Goal: Information Seeking & Learning: Check status

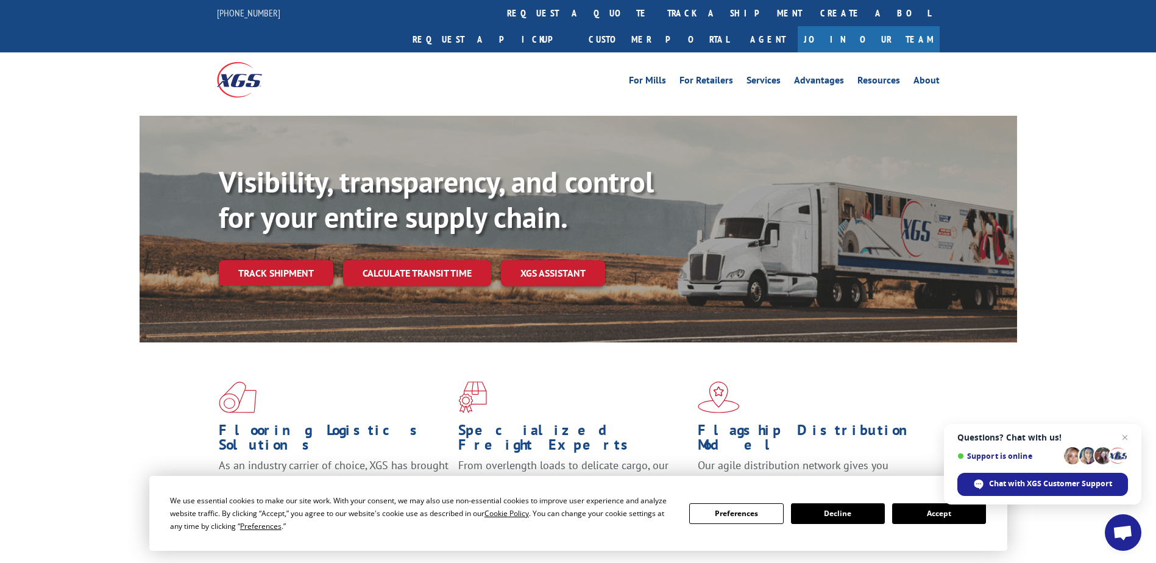
click at [658, 13] on link "track a shipment" at bounding box center [734, 13] width 153 height 26
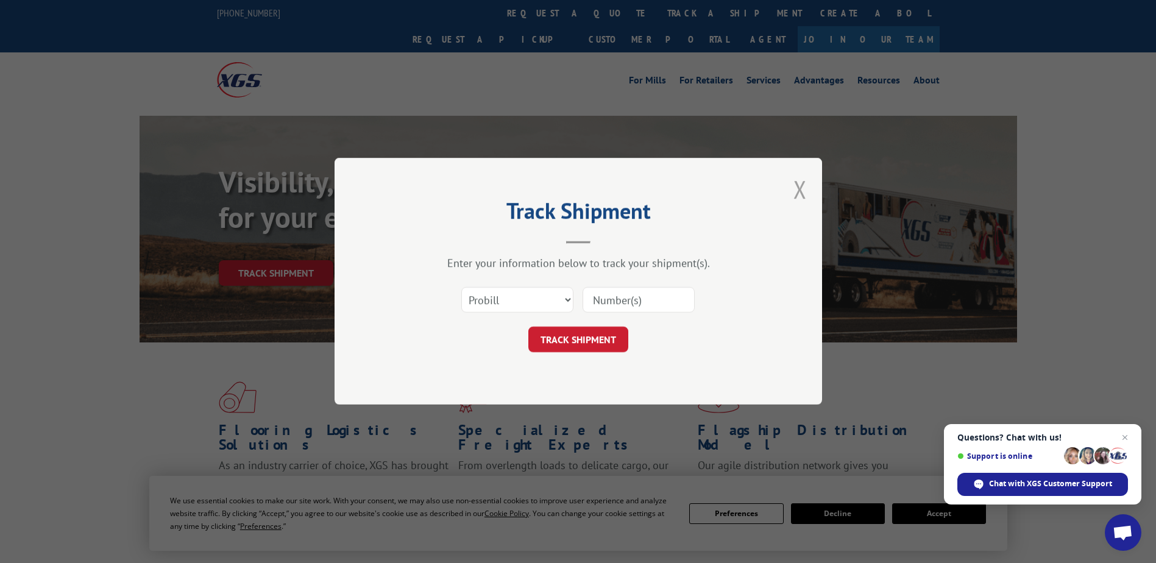
click at [803, 187] on button "Close modal" at bounding box center [799, 189] width 13 height 32
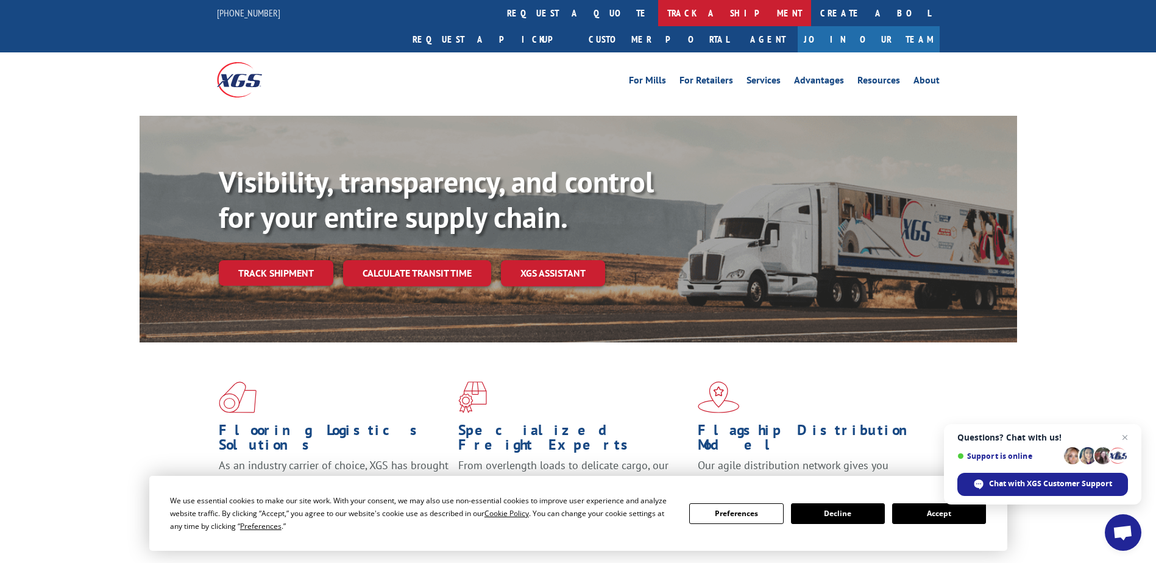
click at [658, 16] on link "track a shipment" at bounding box center [734, 13] width 153 height 26
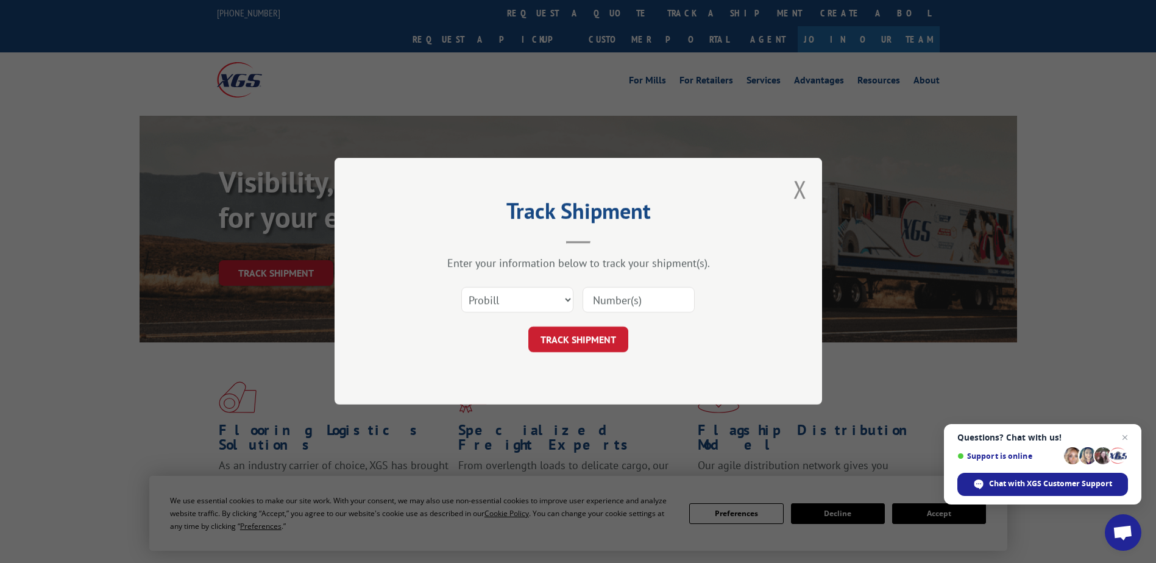
click at [615, 300] on input at bounding box center [638, 301] width 112 height 26
click at [501, 298] on select "Select category... Probill BOL PO" at bounding box center [517, 301] width 112 height 26
select select "bol"
click at [461, 288] on select "Select category... Probill BOL PO" at bounding box center [517, 301] width 112 height 26
click at [635, 298] on input at bounding box center [638, 301] width 112 height 26
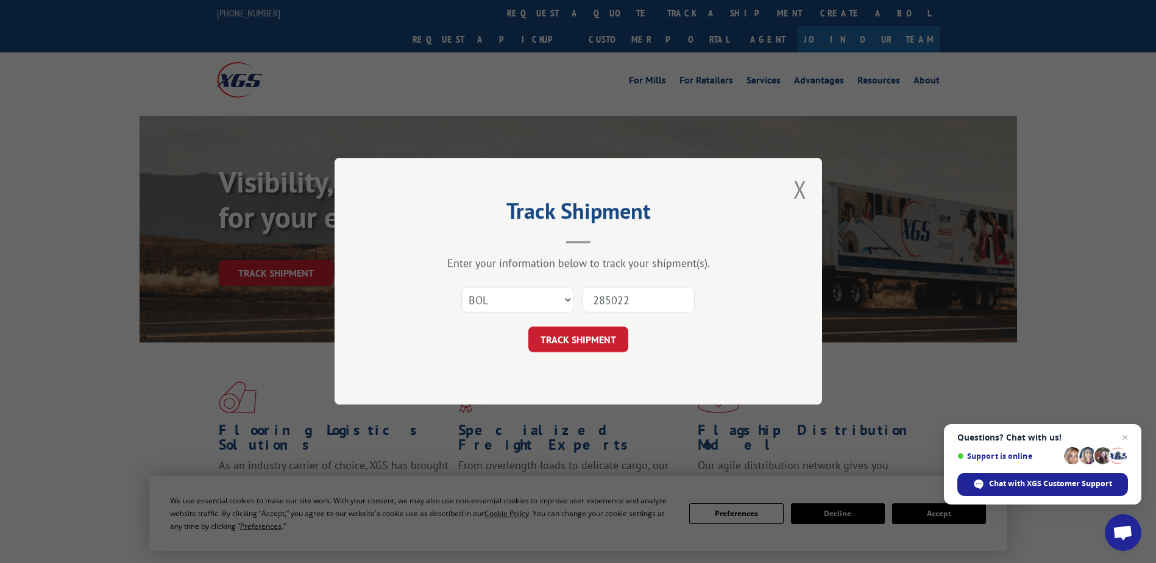
type input "2850221"
click button "TRACK SHIPMENT" at bounding box center [578, 340] width 100 height 26
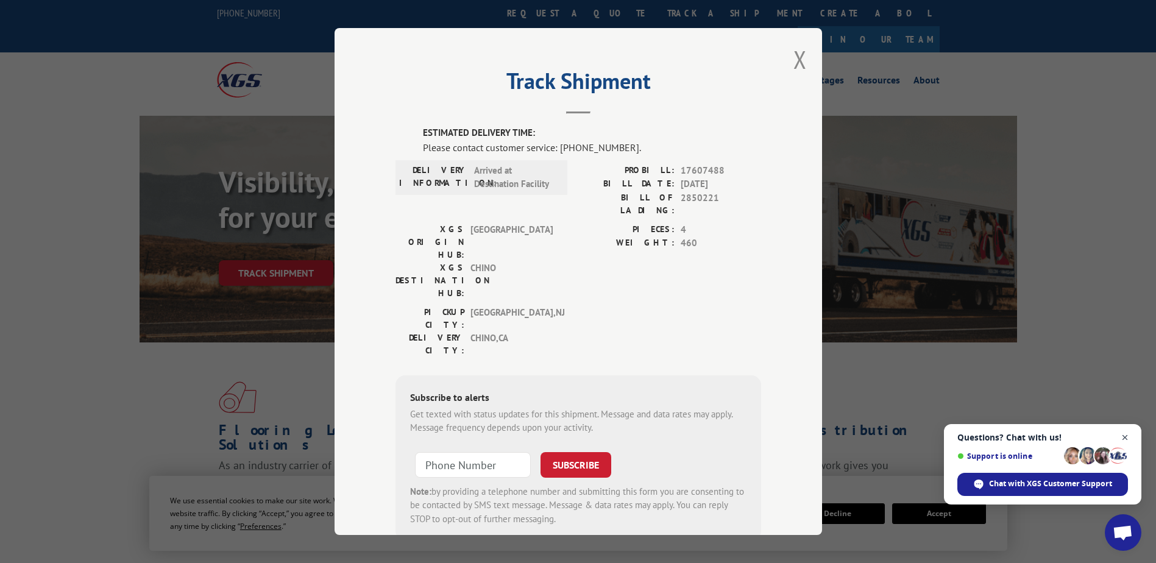
click at [1129, 436] on span "Close chat" at bounding box center [1124, 437] width 15 height 15
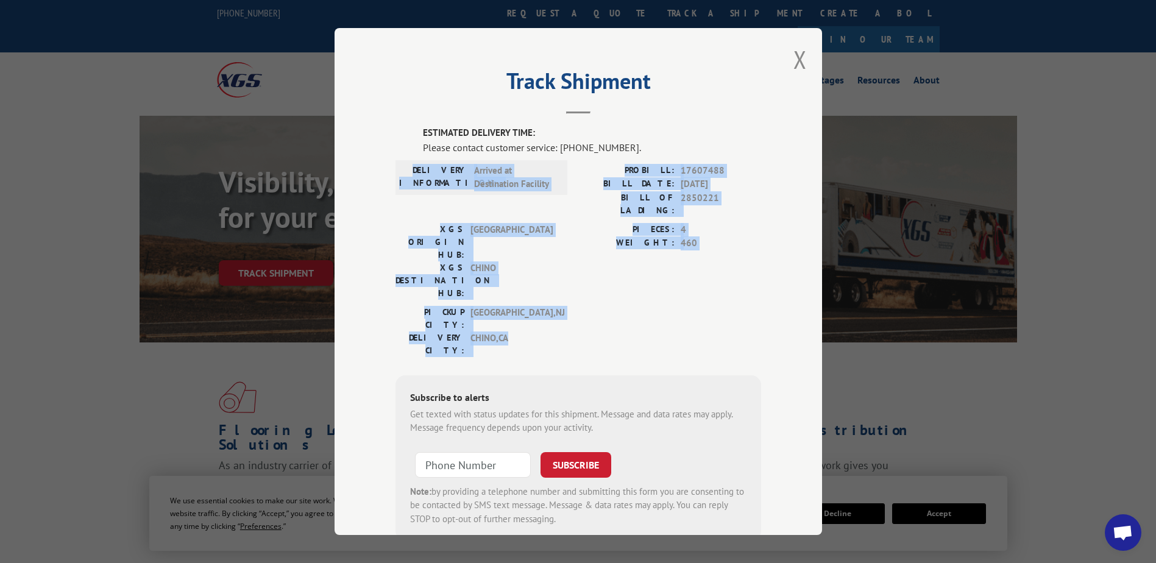
drag, startPoint x: 510, startPoint y: 275, endPoint x: 393, endPoint y: 166, distance: 159.9
click at [395, 166] on div "ESTIMATED DELIVERY TIME: Please contact customer service: [PHONE_NUMBER]. DELIV…" at bounding box center [578, 333] width 366 height 414
drag, startPoint x: 393, startPoint y: 166, endPoint x: 574, endPoint y: 226, distance: 190.7
click at [578, 236] on label "WEIGHT:" at bounding box center [626, 243] width 96 height 14
drag, startPoint x: 490, startPoint y: 272, endPoint x: 379, endPoint y: 164, distance: 154.7
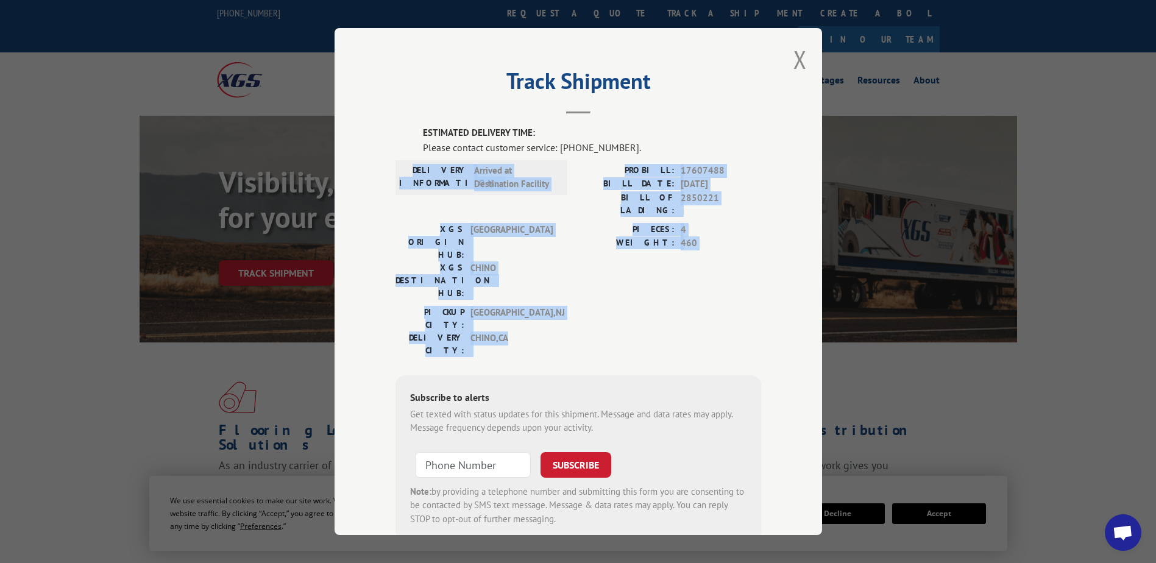
click at [379, 164] on div "Track Shipment ESTIMATED DELIVERY TIME: Please contact customer service: [PHONE…" at bounding box center [577, 281] width 487 height 507
drag, startPoint x: 379, startPoint y: 164, endPoint x: 584, endPoint y: 236, distance: 217.3
click at [584, 236] on label "WEIGHT:" at bounding box center [626, 243] width 96 height 14
drag, startPoint x: 503, startPoint y: 277, endPoint x: 420, endPoint y: 161, distance: 142.0
click at [420, 161] on div "ESTIMATED DELIVERY TIME: Please contact customer service: [PHONE_NUMBER]. DELIV…" at bounding box center [578, 333] width 366 height 414
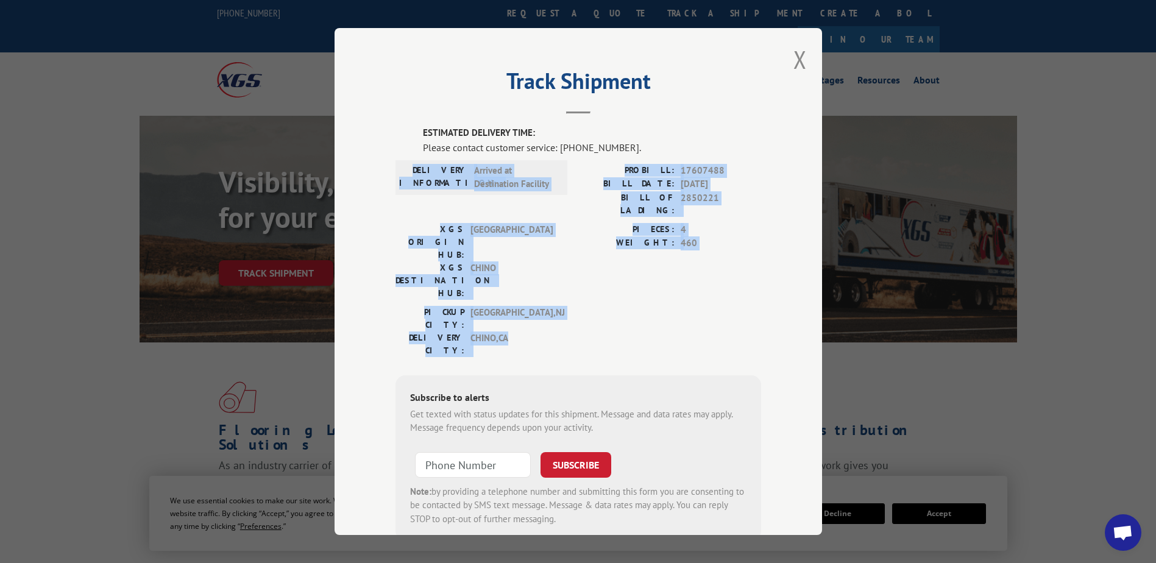
click at [534, 306] on span "[GEOGRAPHIC_DATA] , [GEOGRAPHIC_DATA]" at bounding box center [511, 319] width 82 height 26
click at [514, 331] on span "CHINO , [GEOGRAPHIC_DATA]" at bounding box center [511, 344] width 82 height 26
drag, startPoint x: 501, startPoint y: 275, endPoint x: 428, endPoint y: 171, distance: 127.8
click at [428, 171] on div "ESTIMATED DELIVERY TIME: Please contact customer service: [PHONE_NUMBER]. DELIV…" at bounding box center [578, 333] width 366 height 414
click at [505, 331] on span "CHINO , [GEOGRAPHIC_DATA]" at bounding box center [511, 344] width 82 height 26
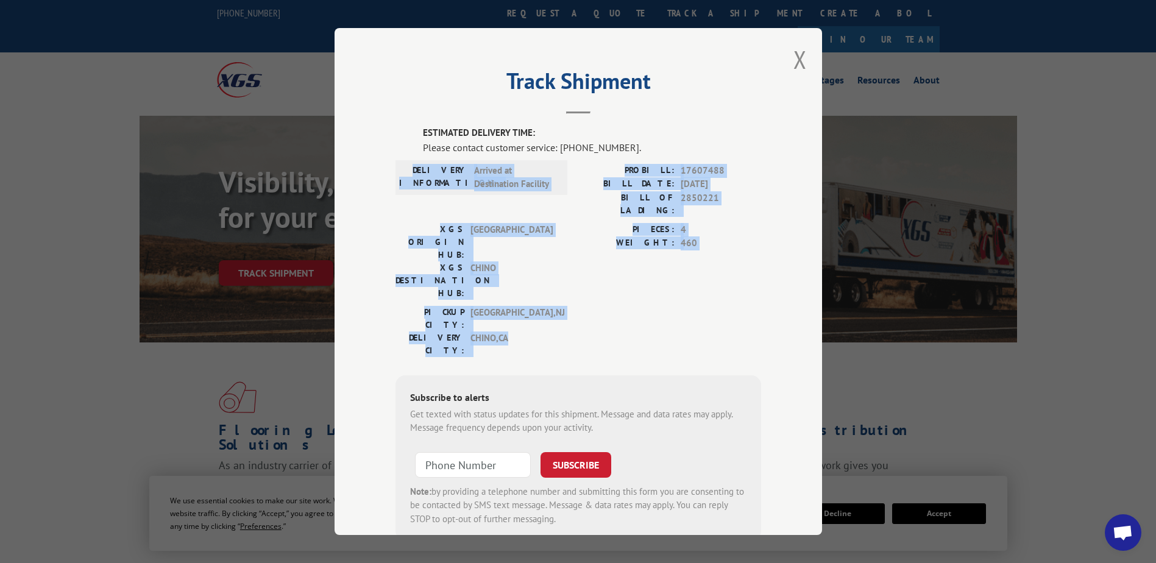
drag, startPoint x: 507, startPoint y: 278, endPoint x: 426, endPoint y: 166, distance: 138.3
click at [426, 166] on div "ESTIMATED DELIVERY TIME: Please contact customer service: [PHONE_NUMBER]. DELIV…" at bounding box center [578, 333] width 366 height 414
drag, startPoint x: 426, startPoint y: 166, endPoint x: 569, endPoint y: 255, distance: 168.0
click at [568, 255] on div "XGS ORIGIN HUB: BALTIMORE XGS DESTINATION HUB: CHINO PIECES: 4 WEIGHT: 460" at bounding box center [578, 264] width 366 height 83
